Goal: Task Accomplishment & Management: Manage account settings

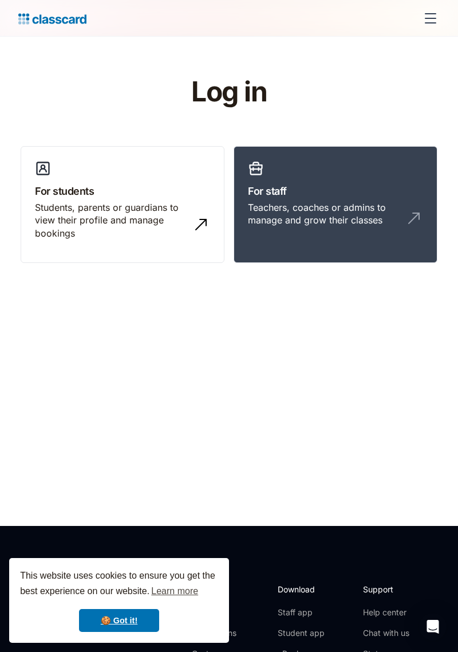
click at [343, 201] on div "Teachers, coaches or admins to manage and grow their classes" at bounding box center [324, 214] width 152 height 26
click at [363, 210] on div "Teachers, coaches or admins to manage and grow their classes" at bounding box center [324, 214] width 152 height 26
